Goal: Task Accomplishment & Management: Complete application form

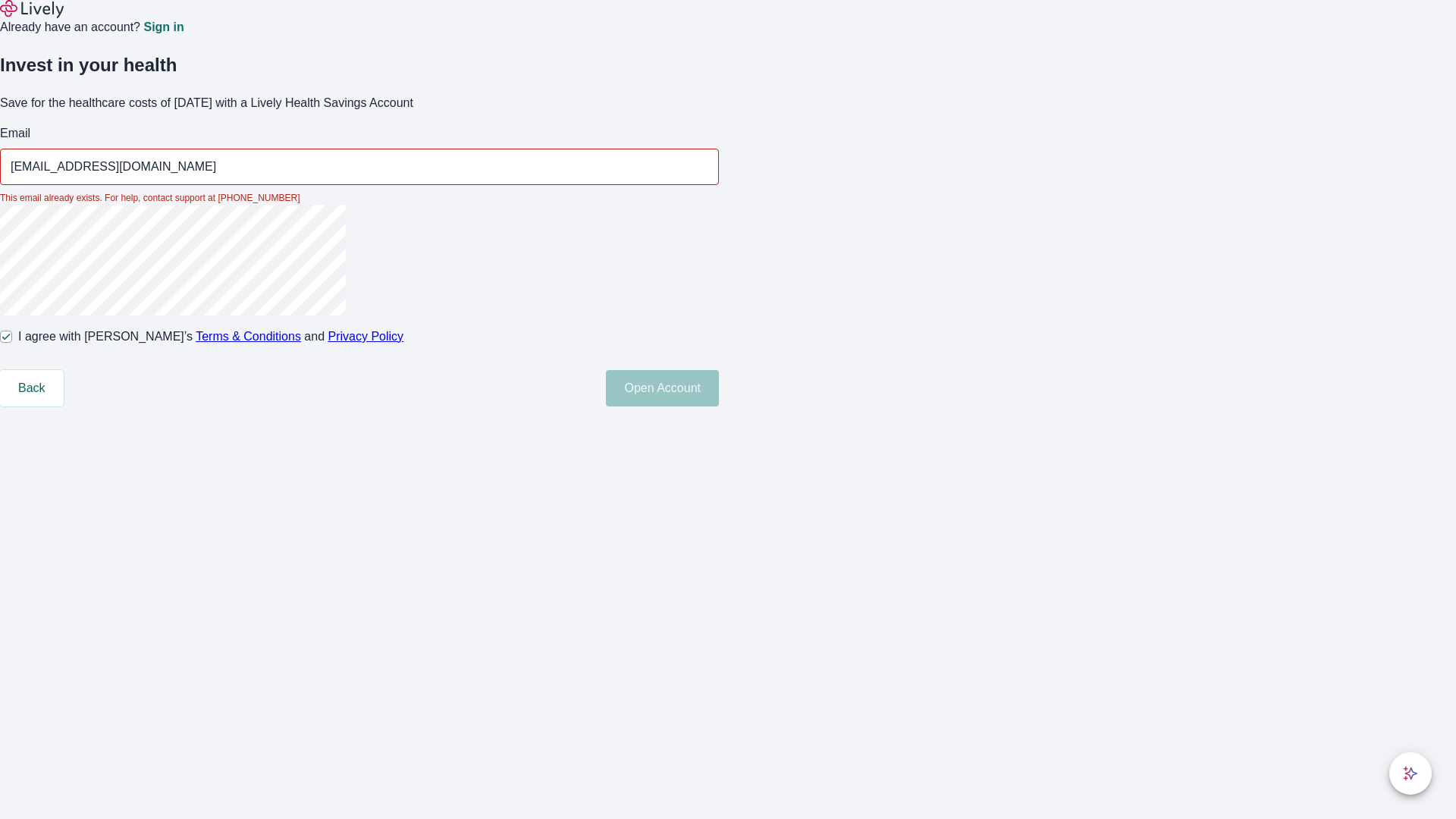
type input "[EMAIL_ADDRESS][DOMAIN_NAME]"
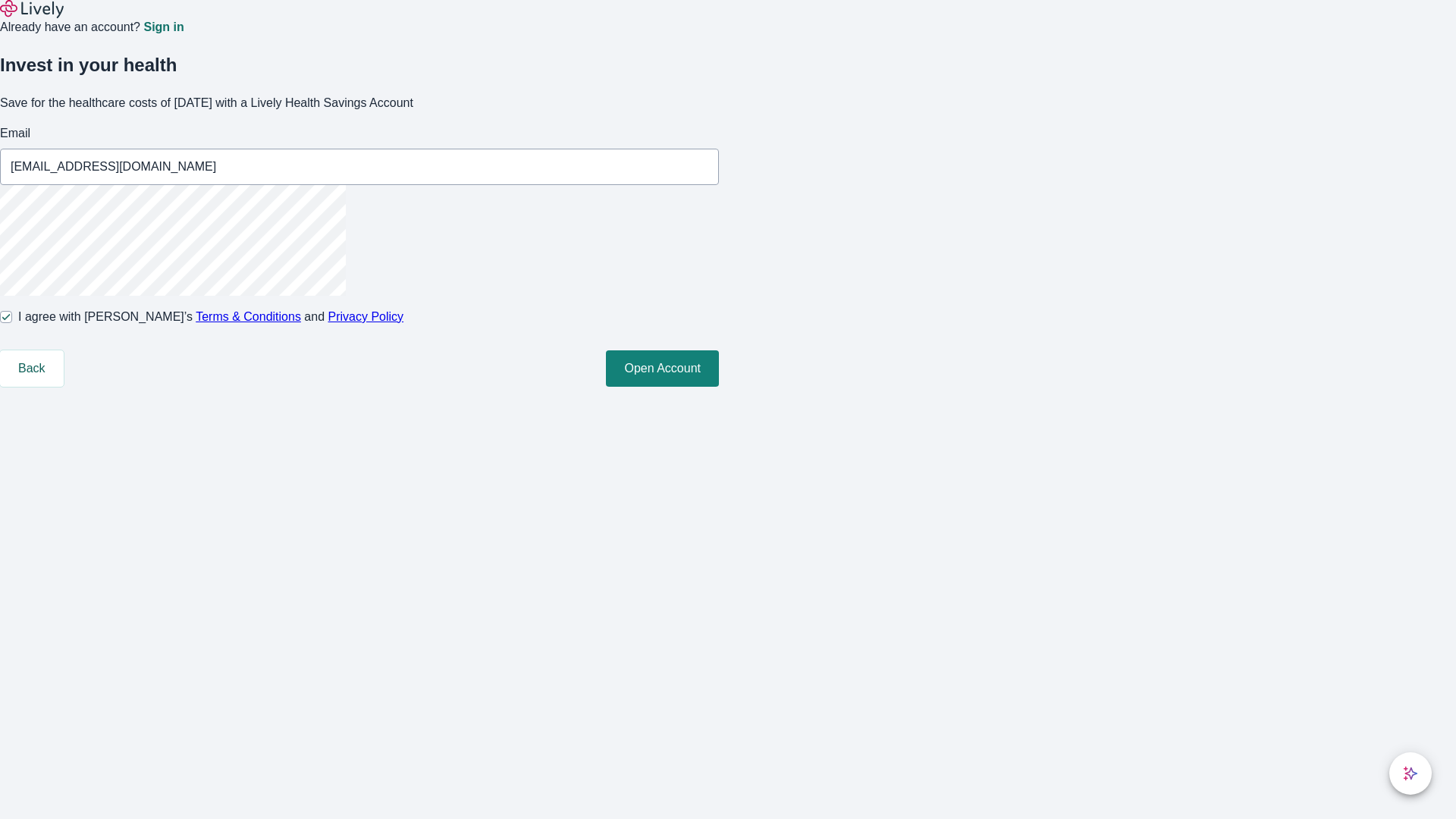
click at [12, 323] on input "I agree with Lively’s Terms & Conditions and Privacy Policy" at bounding box center [5, 316] width 12 height 12
checkbox input "false"
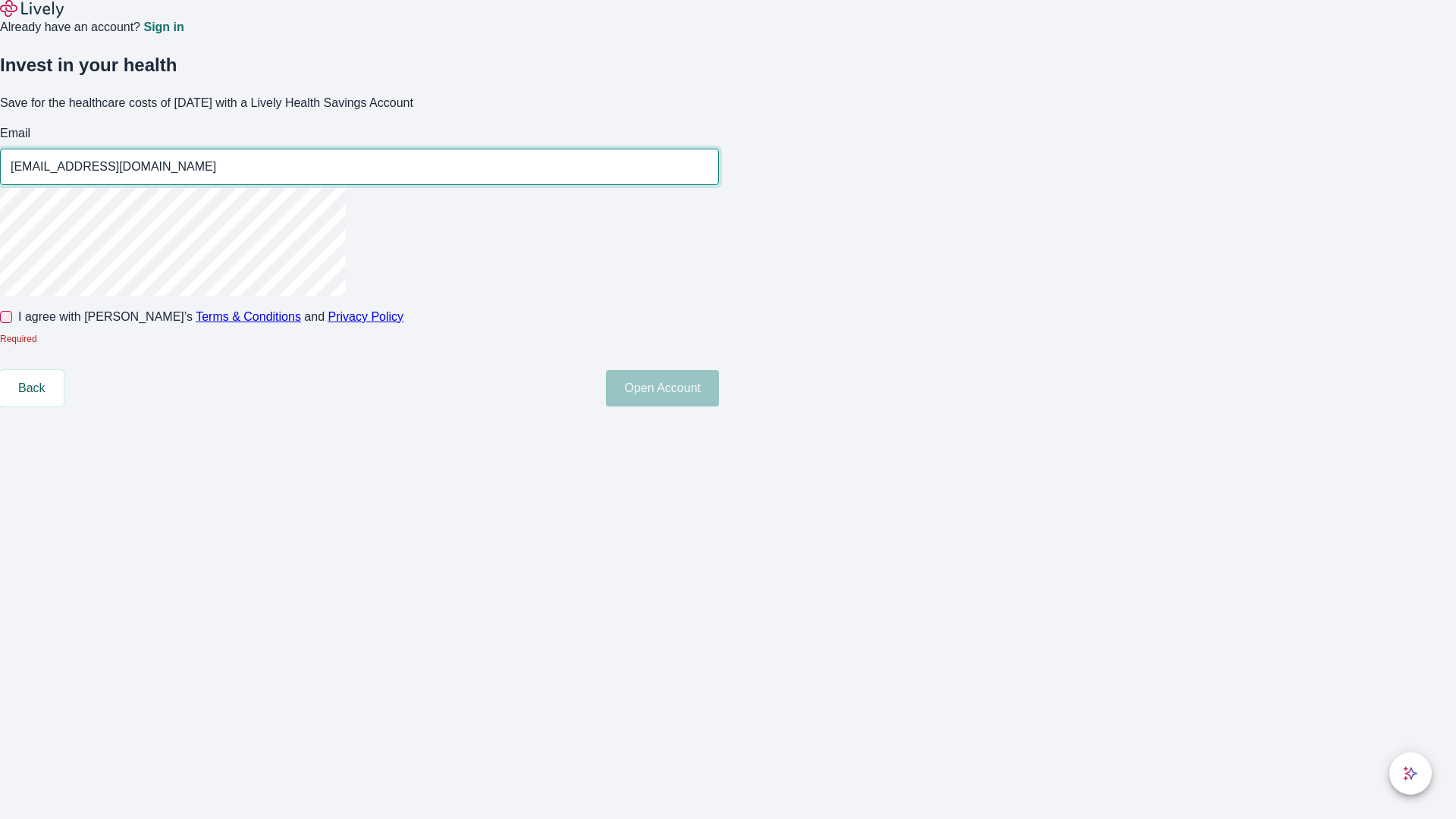
type input "[EMAIL_ADDRESS][DOMAIN_NAME]"
click at [12, 323] on input "I agree with Lively’s Terms & Conditions and Privacy Policy" at bounding box center [5, 316] width 12 height 12
checkbox input "true"
click at [719, 406] on button "Open Account" at bounding box center [662, 388] width 113 height 36
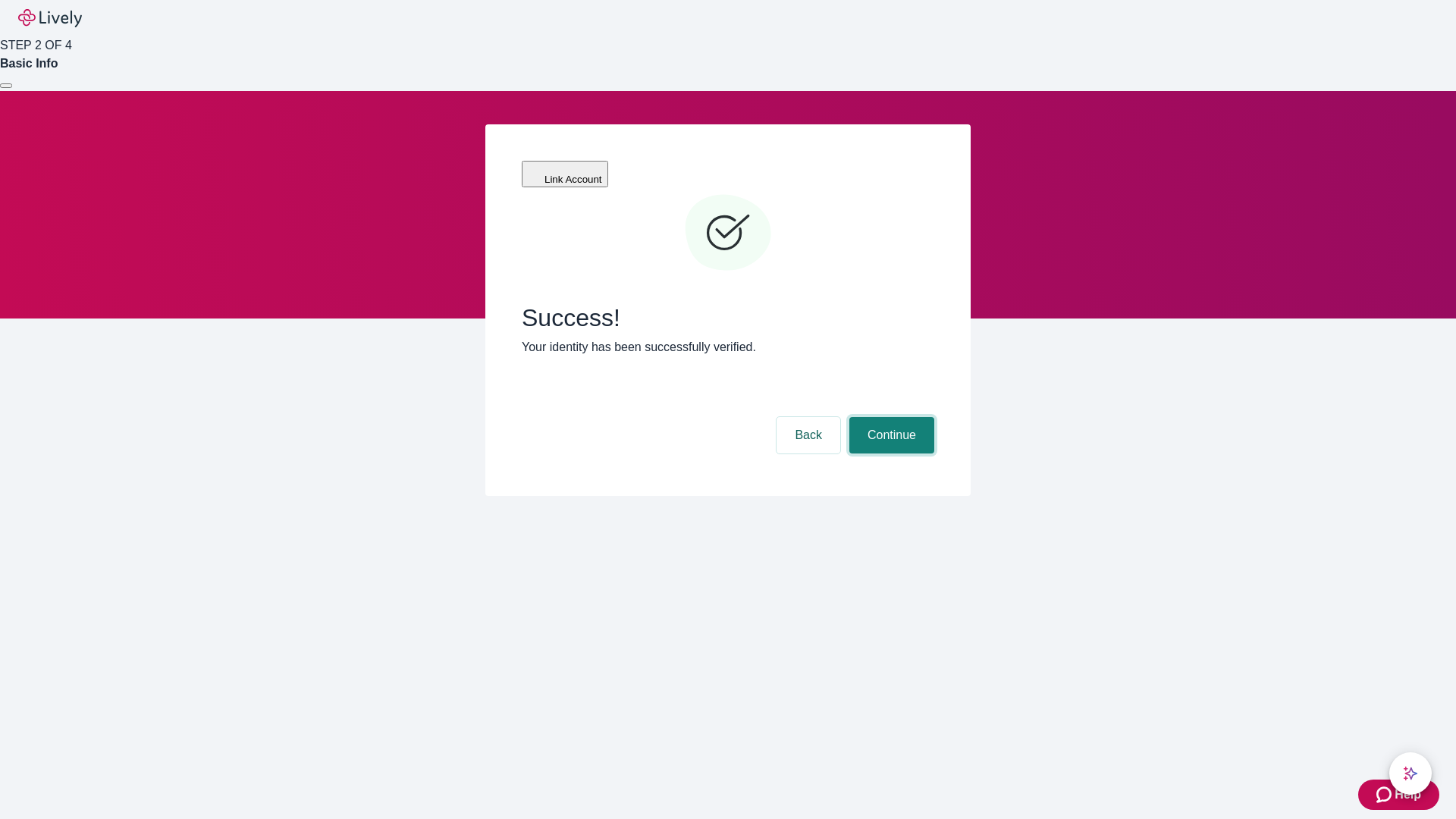
click at [889, 417] on button "Continue" at bounding box center [891, 435] width 85 height 36
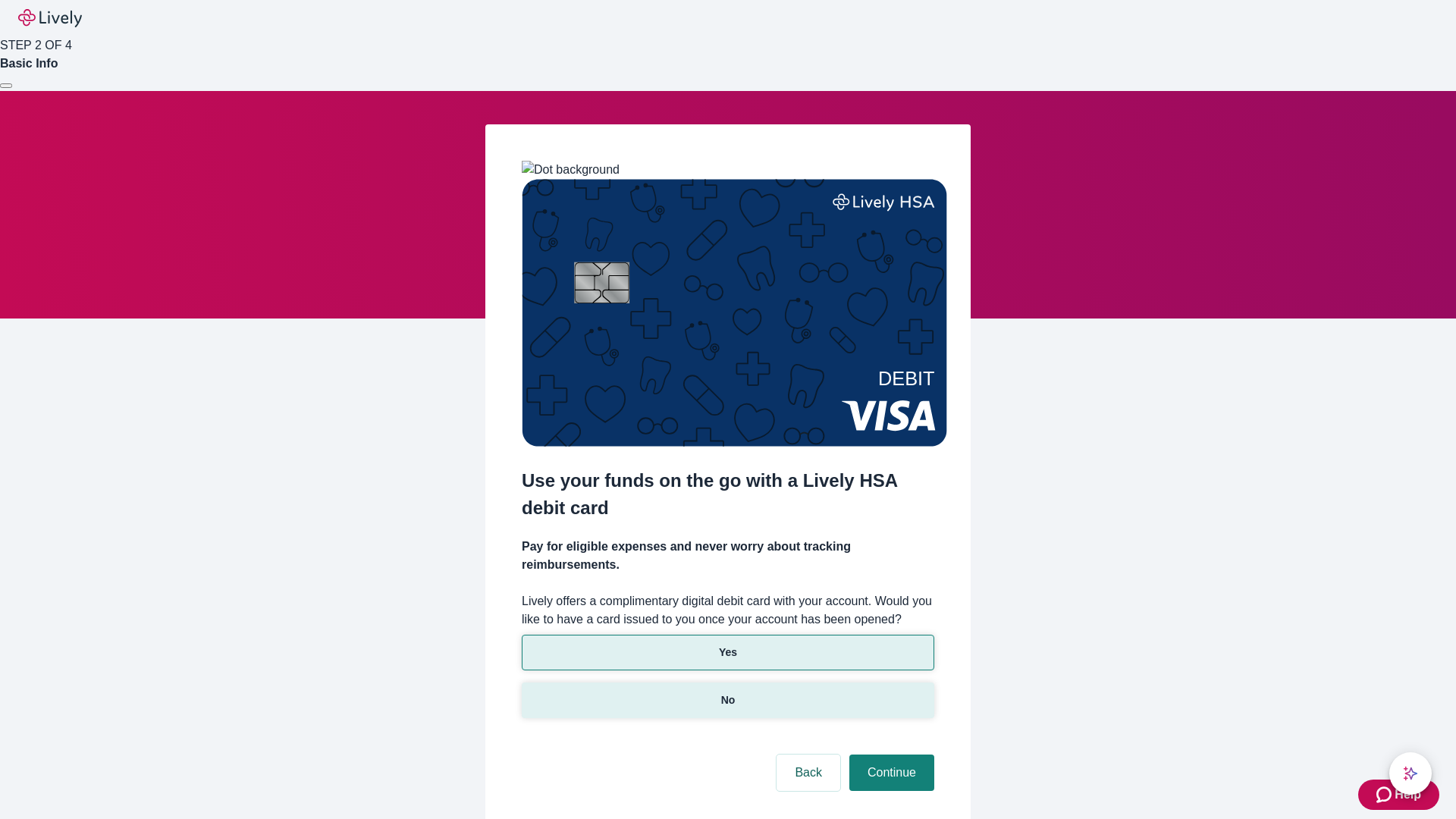
click at [727, 692] on p "No" at bounding box center [728, 700] width 14 height 16
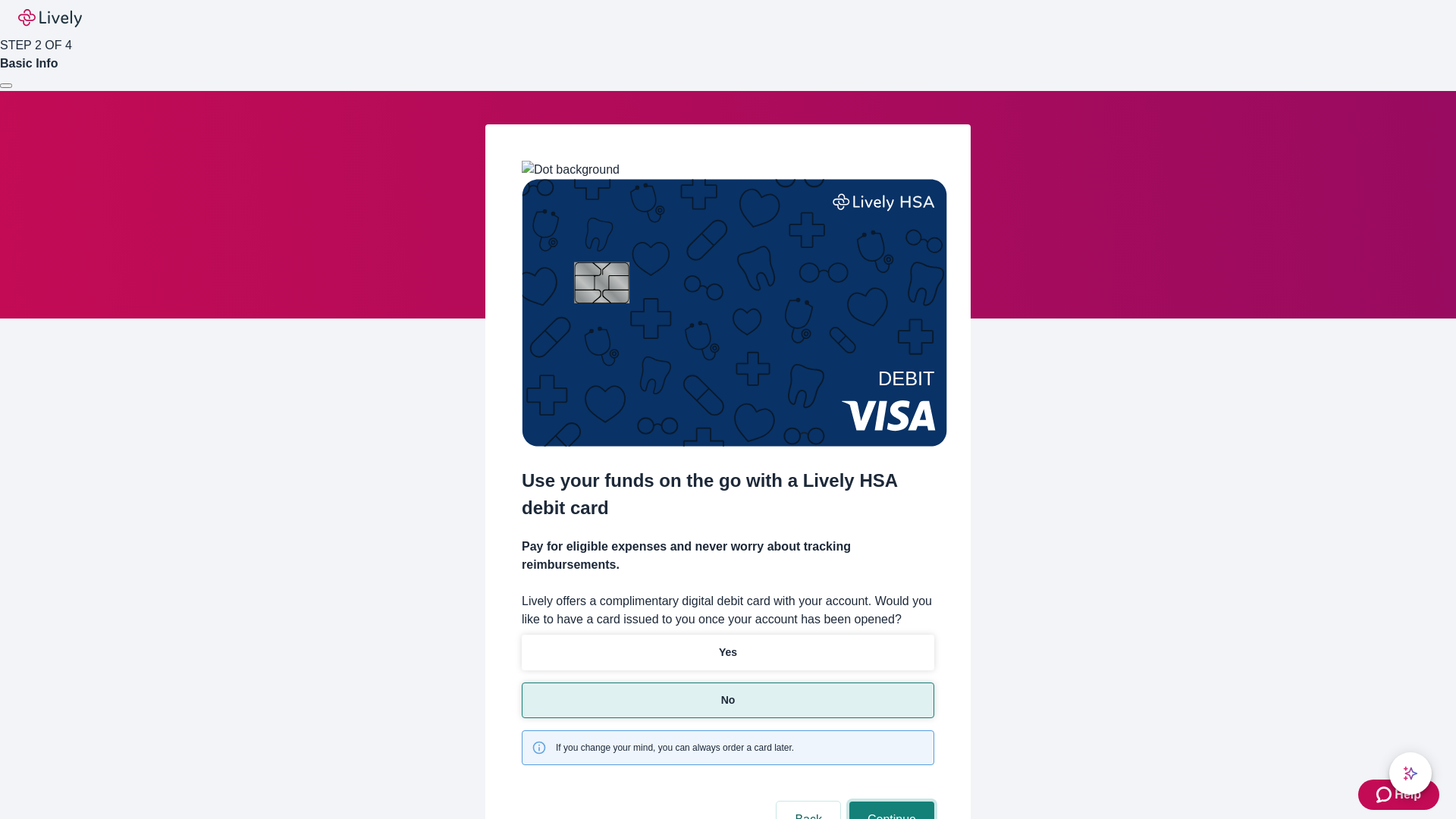
click at [889, 801] on button "Continue" at bounding box center [891, 819] width 85 height 36
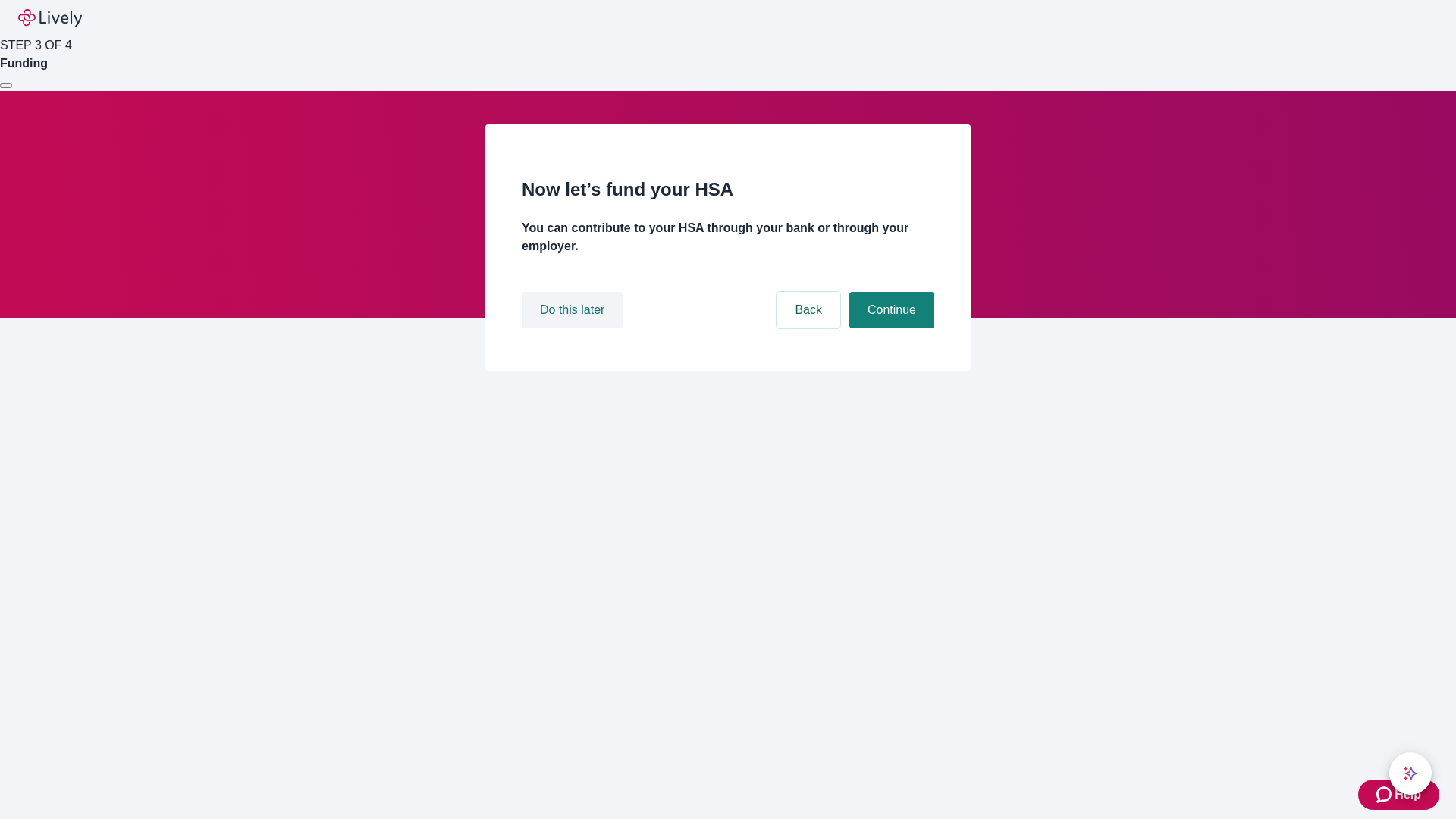
click at [574, 328] on button "Do this later" at bounding box center [572, 310] width 101 height 36
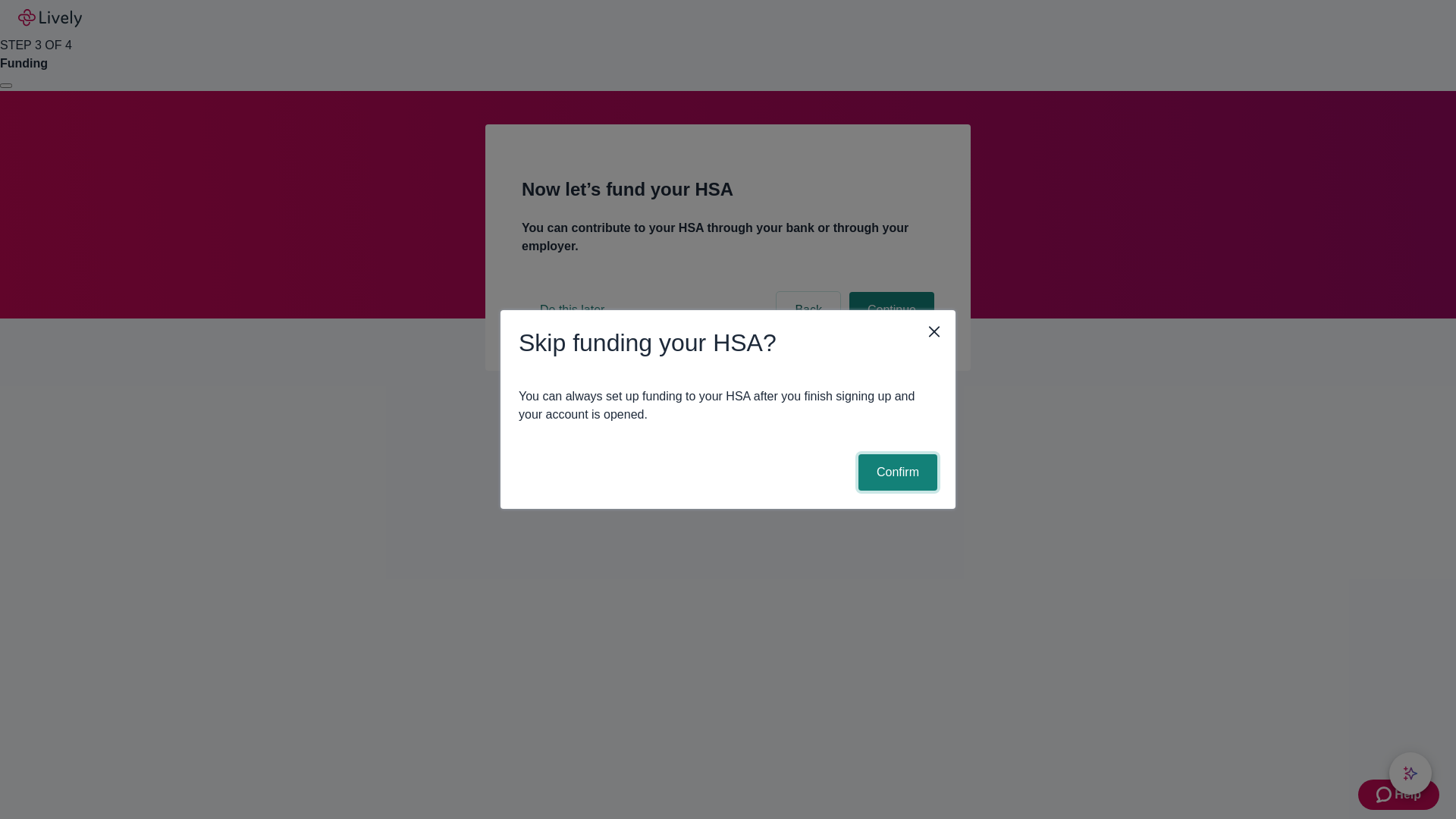
click at [895, 472] on button "Confirm" at bounding box center [898, 472] width 79 height 36
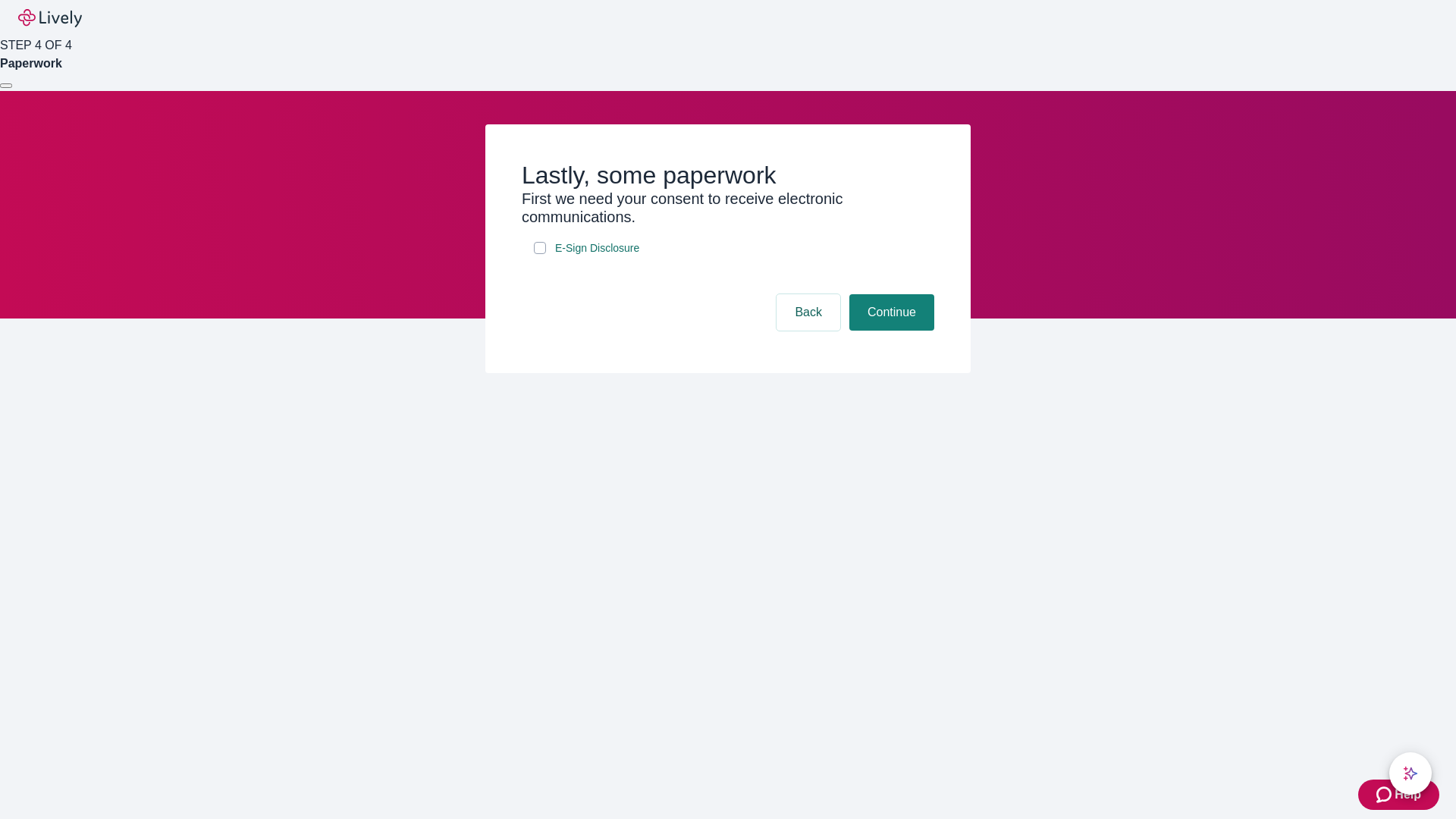
click at [540, 254] on input "E-Sign Disclosure" at bounding box center [540, 247] width 12 height 12
checkbox input "true"
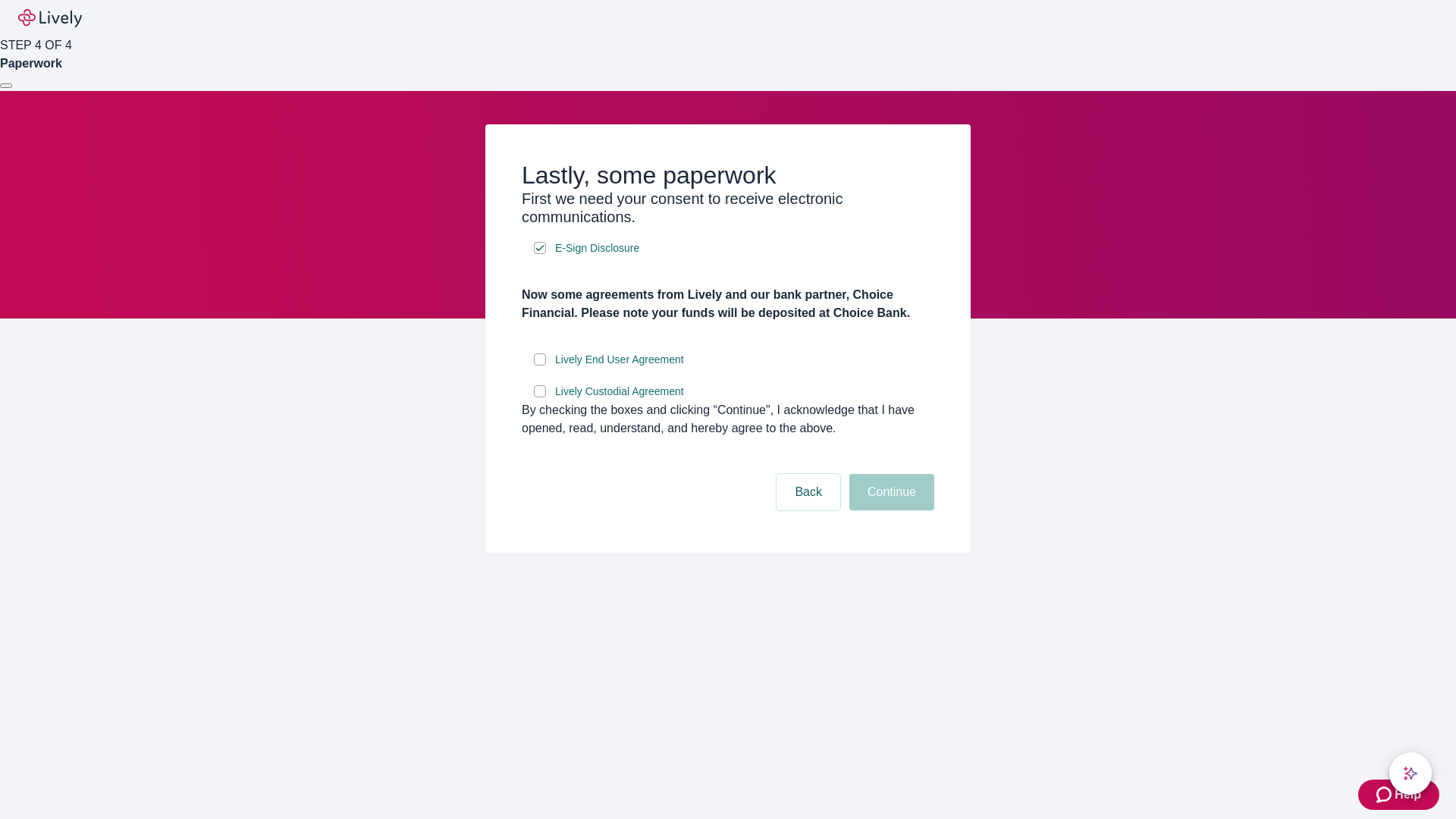
click at [540, 365] on input "Lively End User Agreement" at bounding box center [540, 359] width 12 height 12
checkbox input "true"
click at [540, 397] on input "Lively Custodial Agreement" at bounding box center [540, 390] width 12 height 12
checkbox input "true"
click at [889, 510] on button "Continue" at bounding box center [891, 492] width 85 height 36
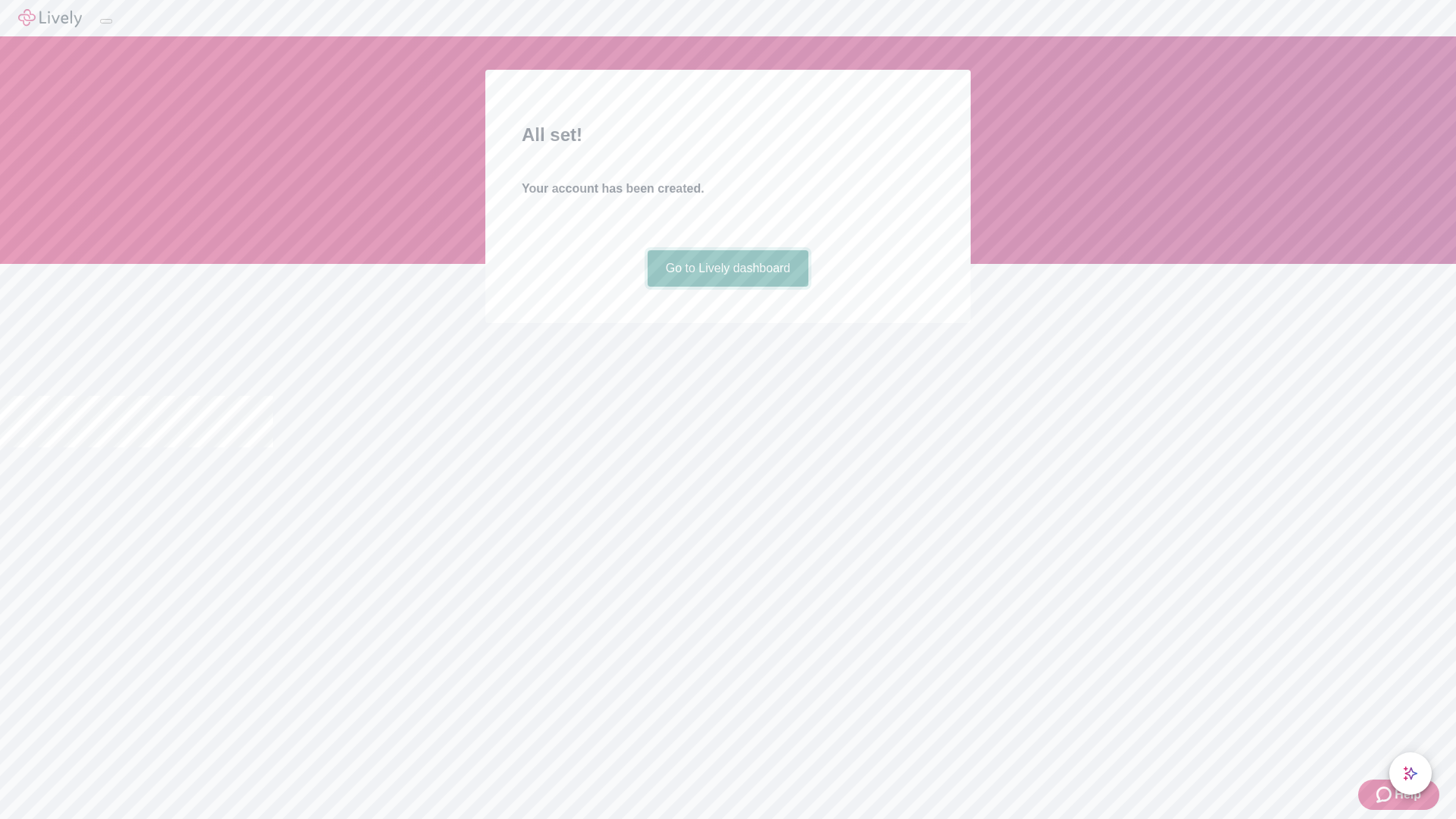
click at [727, 287] on link "Go to Lively dashboard" at bounding box center [728, 269] width 162 height 36
